Goal: Find specific page/section: Find specific page/section

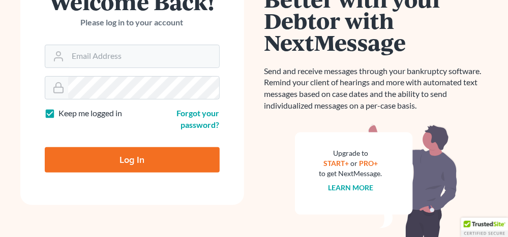
scroll to position [102, 0]
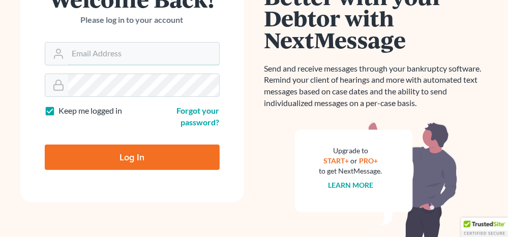
type input "[EMAIL_ADDRESS][DOMAIN_NAME]"
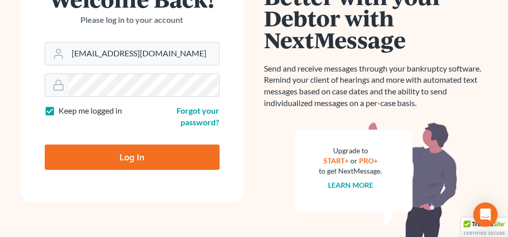
click at [174, 156] on input "Log In" at bounding box center [132, 157] width 175 height 25
type input "Thinking..."
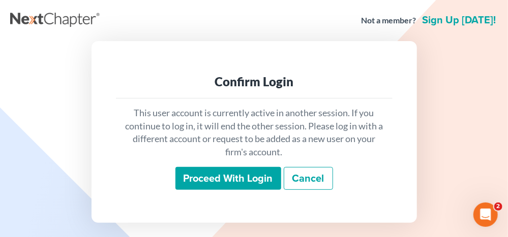
click at [220, 171] on input "Proceed with login" at bounding box center [228, 178] width 106 height 23
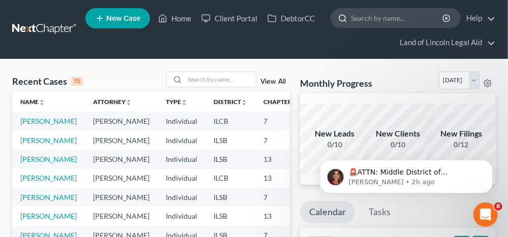
click at [372, 15] on input "search" at bounding box center [397, 18] width 93 height 19
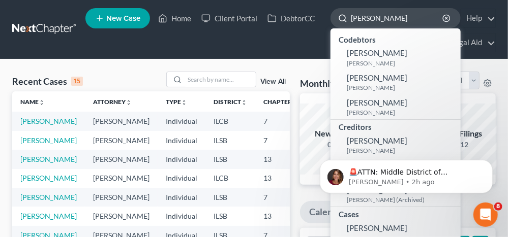
click at [350, 17] on div at bounding box center [341, 18] width 20 height 19
click at [353, 17] on input "[PERSON_NAME]" at bounding box center [397, 18] width 93 height 19
click at [351, 18] on input "[PERSON_NAME]" at bounding box center [397, 18] width 93 height 19
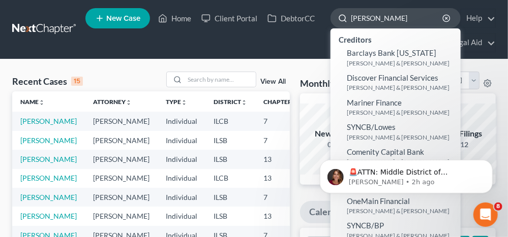
click at [405, 20] on input "[PERSON_NAME]" at bounding box center [397, 18] width 93 height 19
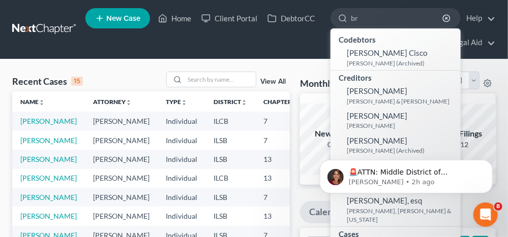
type input "b"
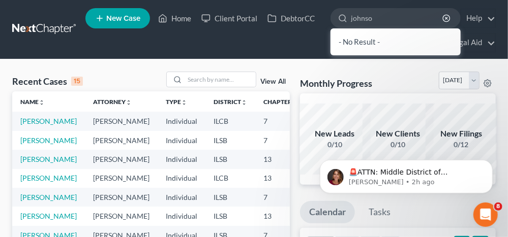
type input "[PERSON_NAME]"
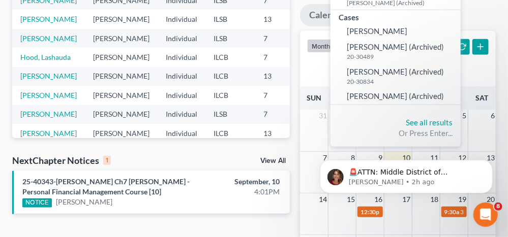
scroll to position [203, 0]
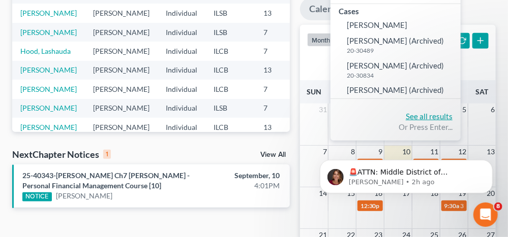
click at [419, 116] on link "See all results" at bounding box center [429, 116] width 47 height 9
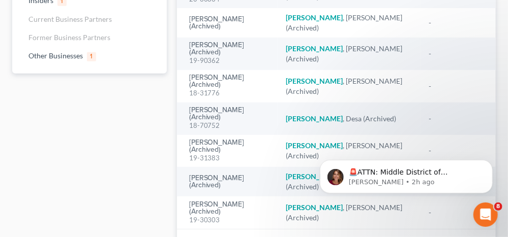
scroll to position [216, 0]
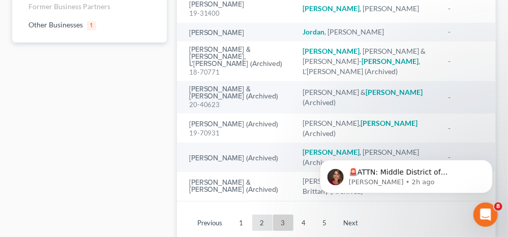
click at [261, 215] on link "2" at bounding box center [262, 223] width 20 height 16
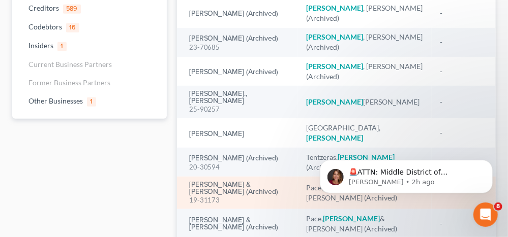
scroll to position [180, 0]
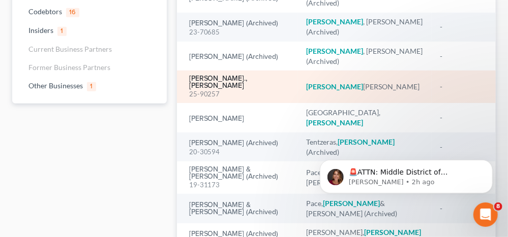
click at [242, 75] on link "[PERSON_NAME]., [PERSON_NAME]" at bounding box center [239, 82] width 101 height 14
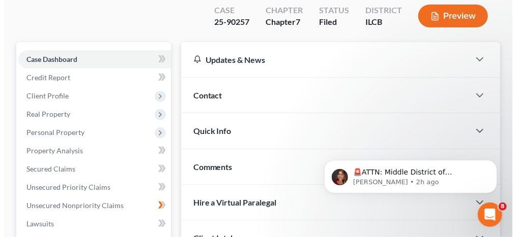
scroll to position [78, 0]
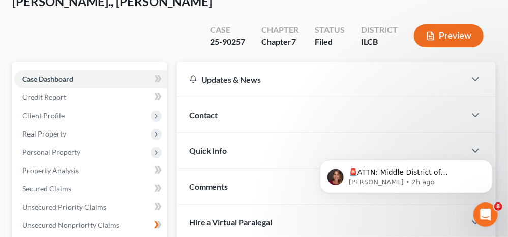
click at [445, 24] on button "Preview" at bounding box center [449, 35] width 70 height 23
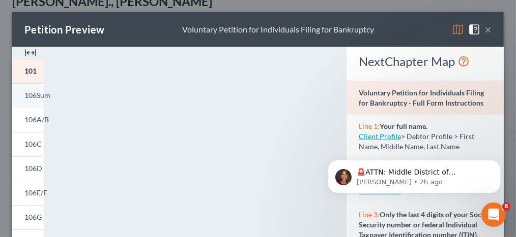
click at [32, 93] on span "106Sum" at bounding box center [37, 95] width 26 height 9
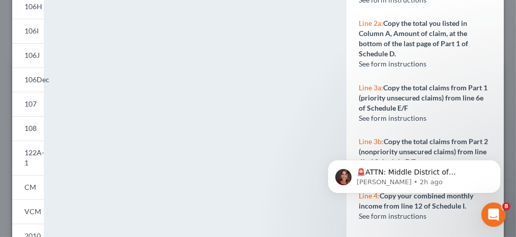
scroll to position [254, 0]
